Goal: Information Seeking & Learning: Learn about a topic

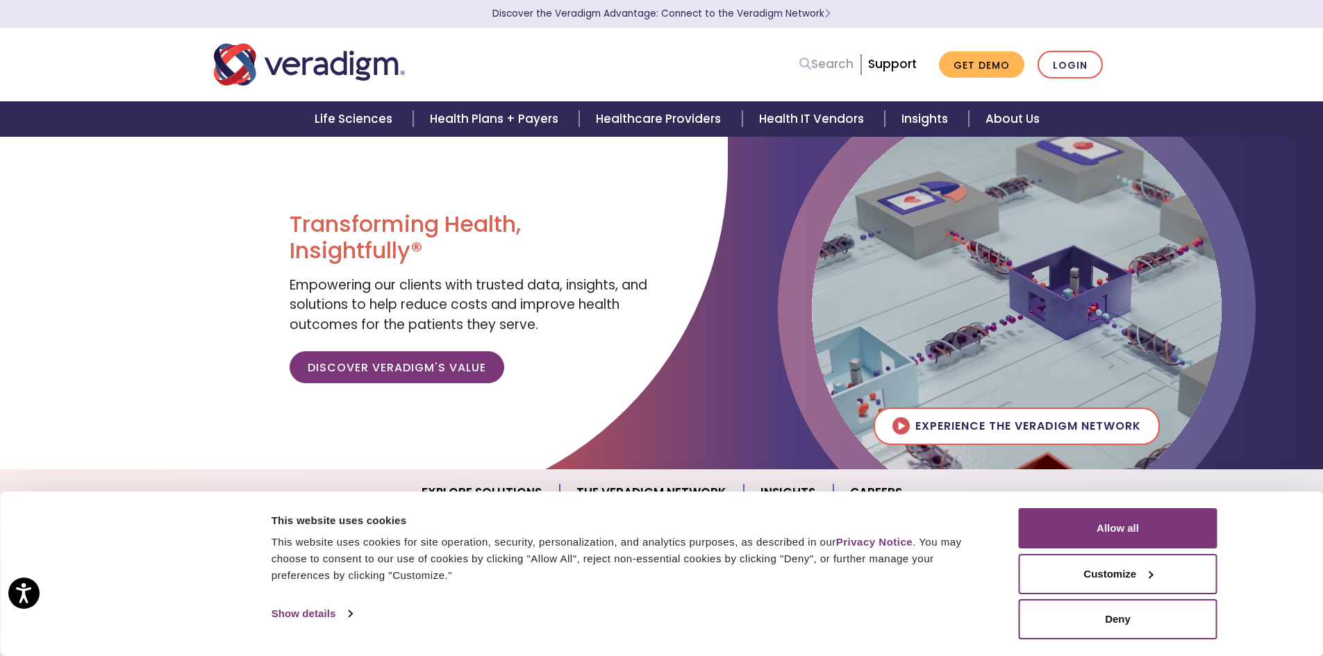
click at [837, 67] on link "Search" at bounding box center [826, 64] width 54 height 19
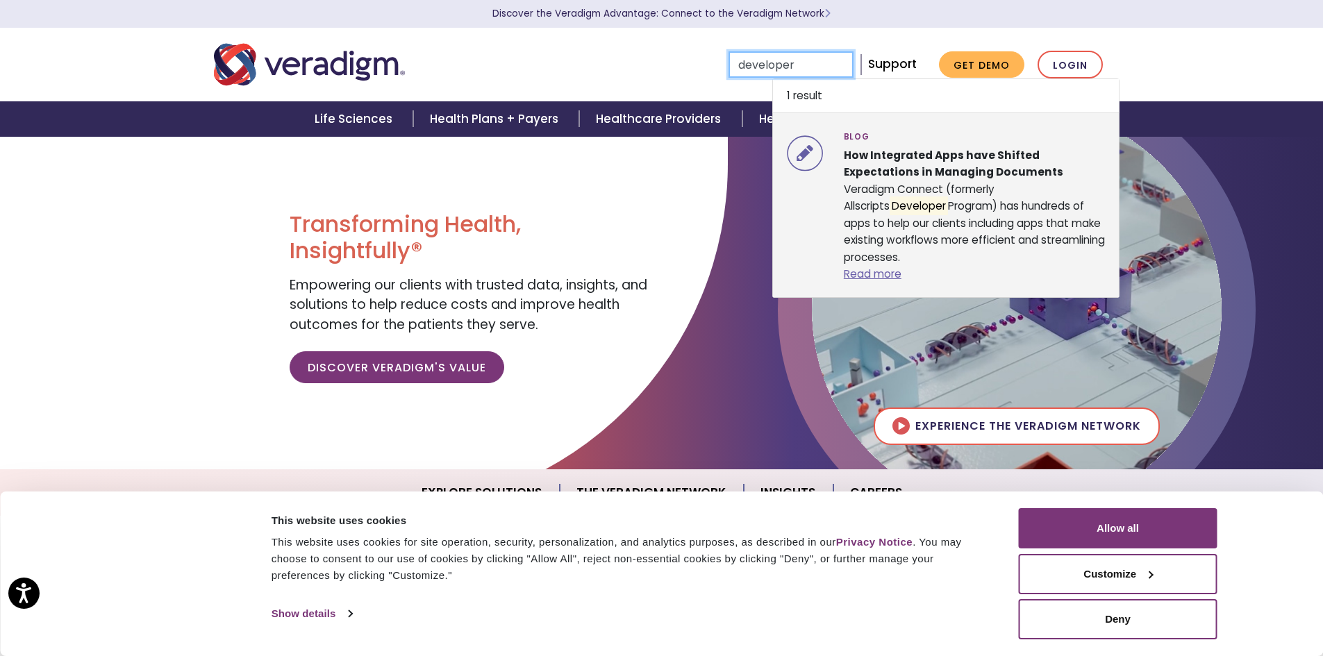
type input "developer"
click at [965, 212] on div "Blog How Integrated Apps have Shifted Expectations in Managing Documents Veradi…" at bounding box center [974, 205] width 283 height 156
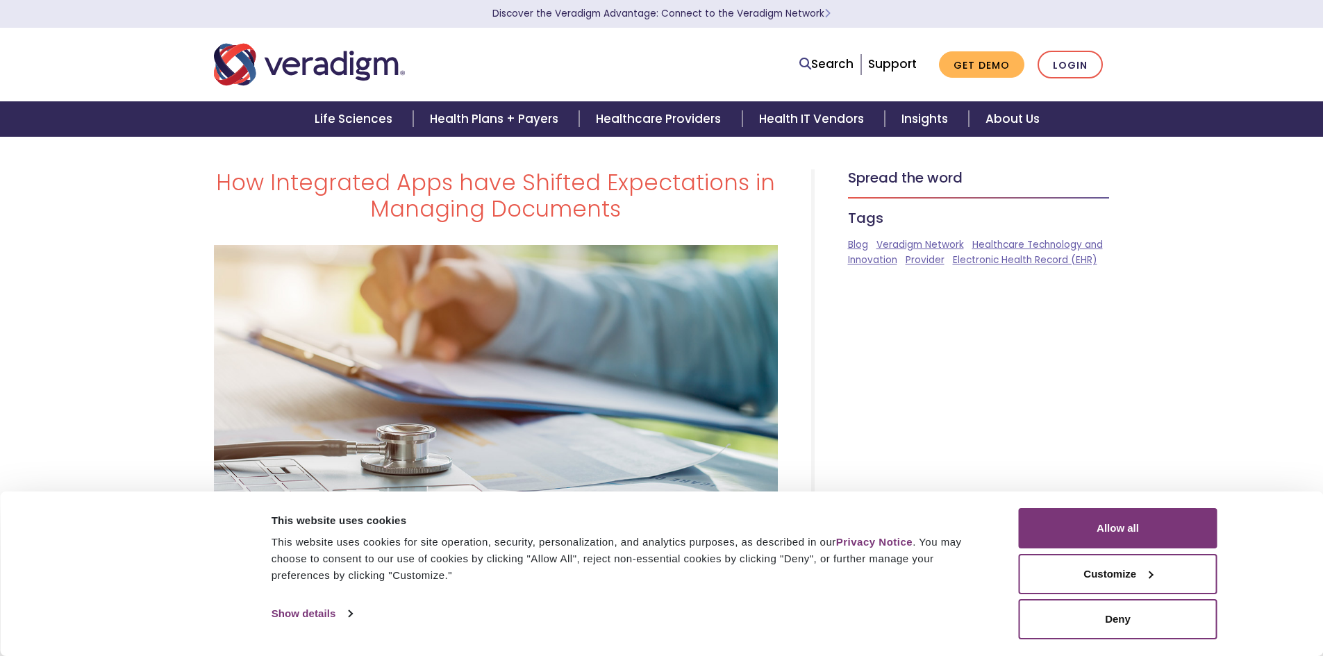
scroll to position [278, 0]
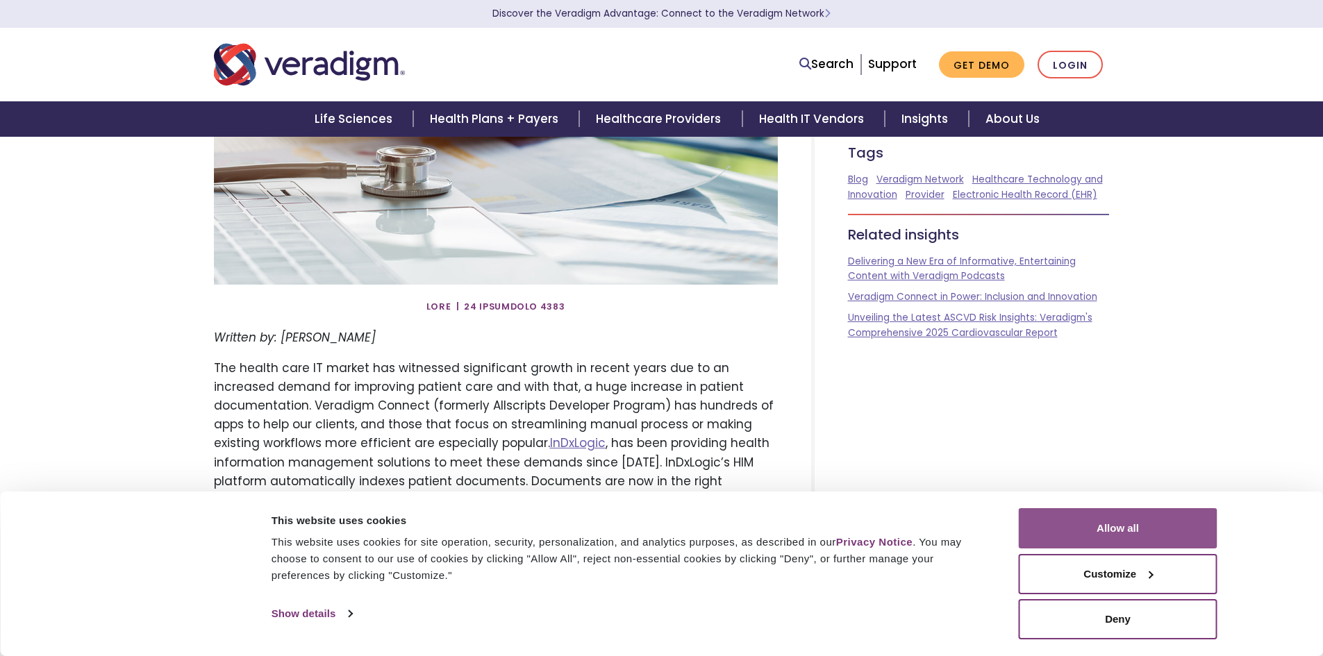
click at [1121, 537] on button "Allow all" at bounding box center [1118, 528] width 199 height 40
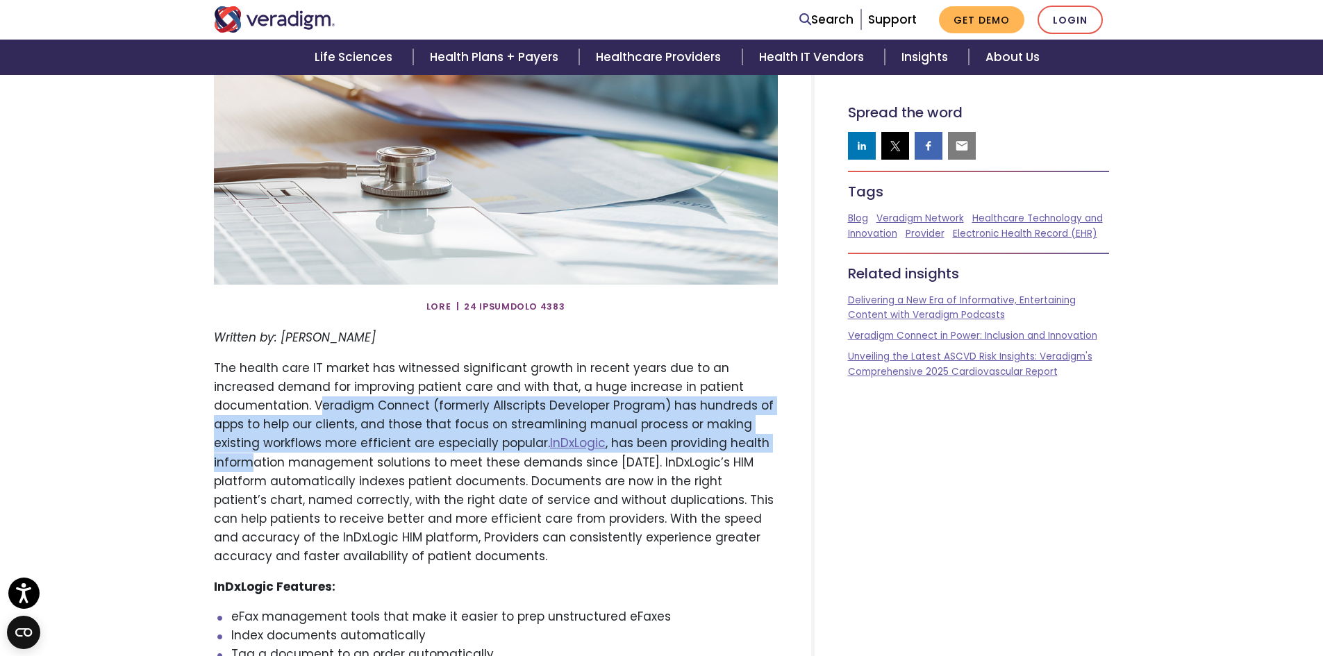
drag, startPoint x: 218, startPoint y: 414, endPoint x: 694, endPoint y: 451, distance: 477.7
click at [692, 450] on p "The health care IT market has witnessed significant growth in recent years due …" at bounding box center [496, 463] width 564 height 208
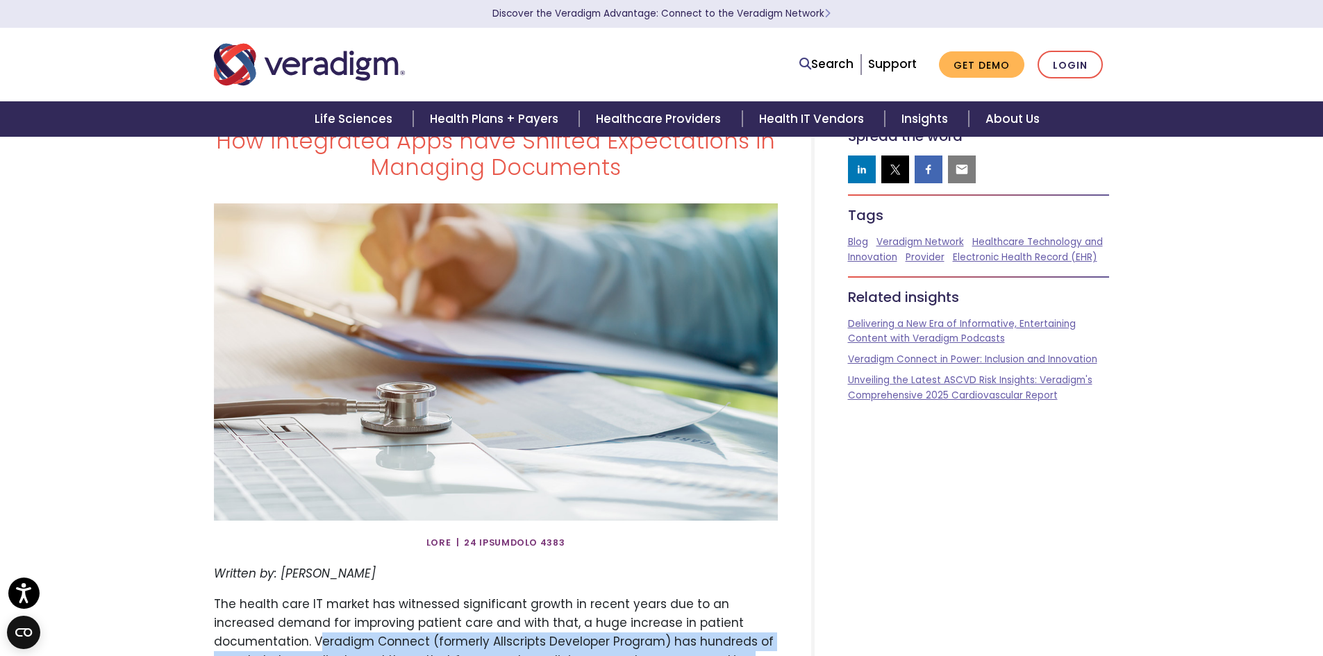
scroll to position [0, 0]
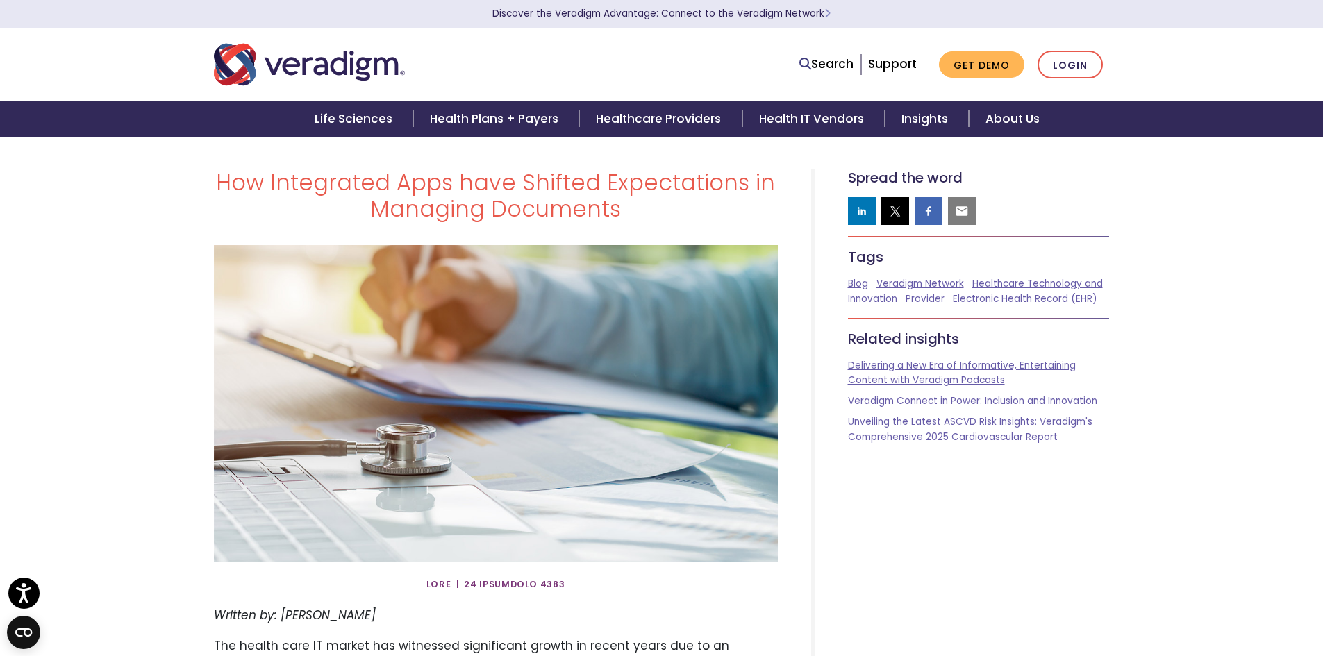
drag, startPoint x: 389, startPoint y: 160, endPoint x: 378, endPoint y: 153, distance: 13.5
click at [369, 125] on link "Life Sciences" at bounding box center [355, 118] width 115 height 35
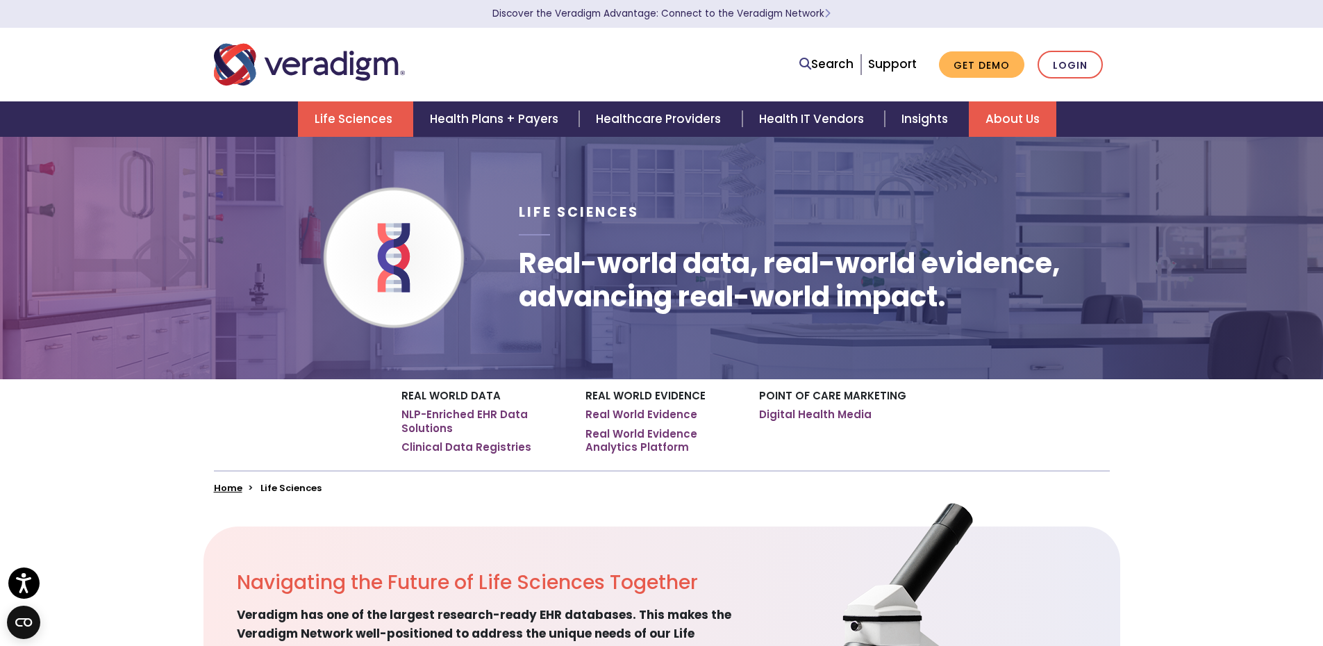
click at [999, 118] on link "About Us" at bounding box center [1012, 118] width 87 height 35
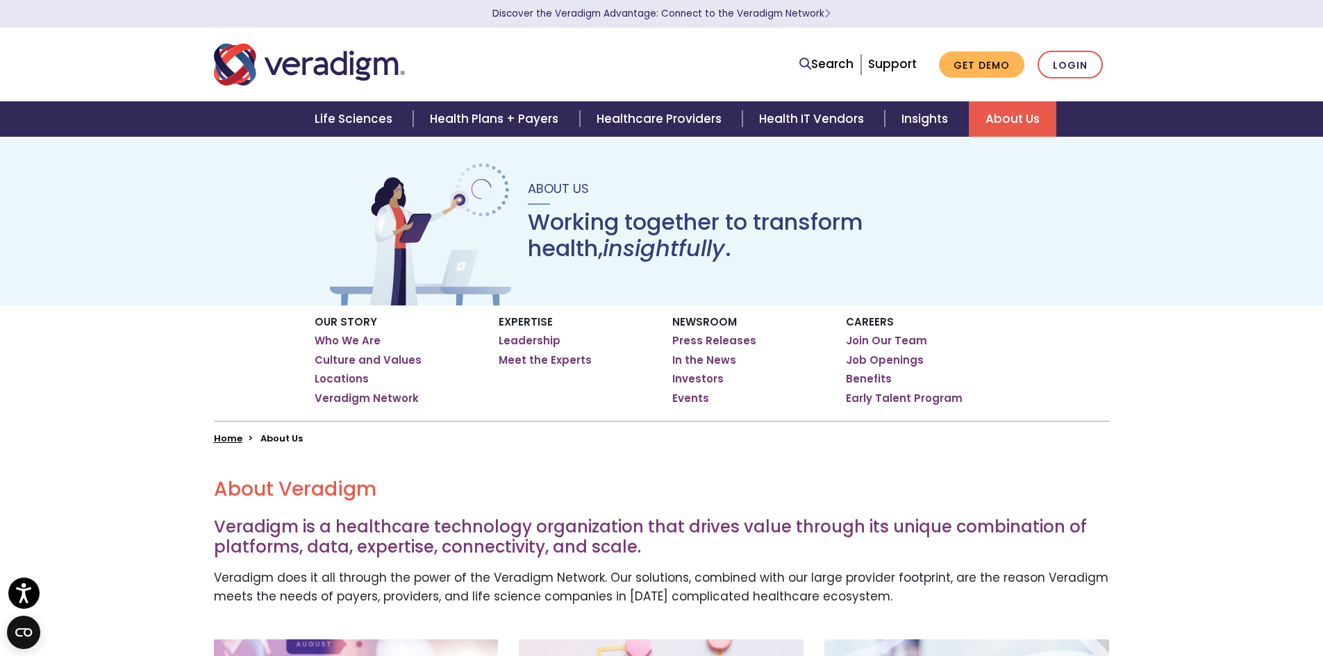
click at [1012, 123] on link "About Us" at bounding box center [1012, 118] width 87 height 35
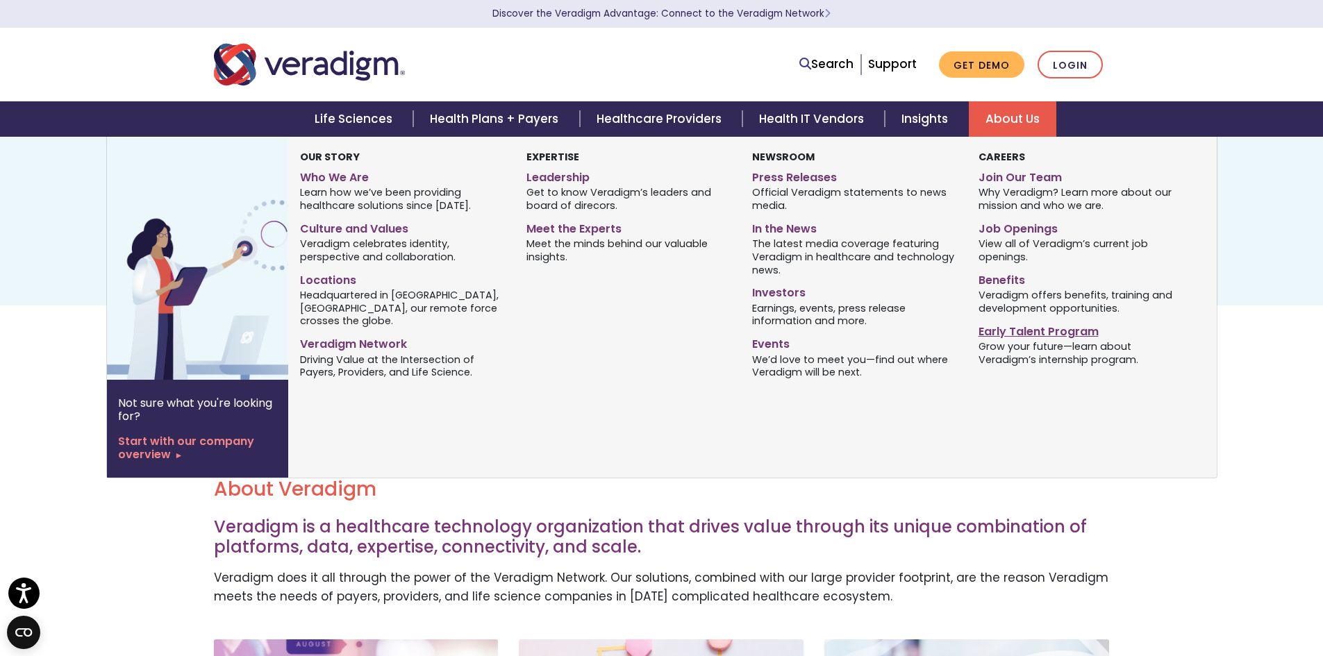
click at [1007, 335] on link "Early Talent Program" at bounding box center [1080, 329] width 205 height 20
